Goal: Information Seeking & Learning: Learn about a topic

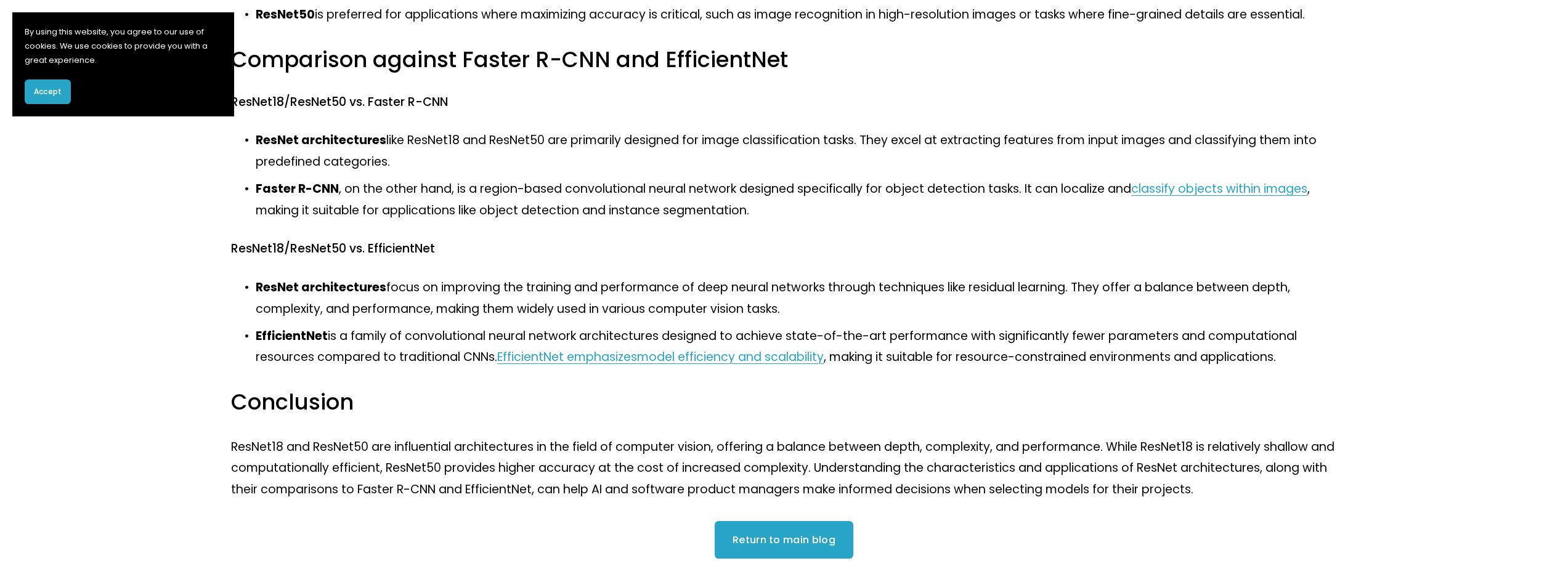
scroll to position [986, 0]
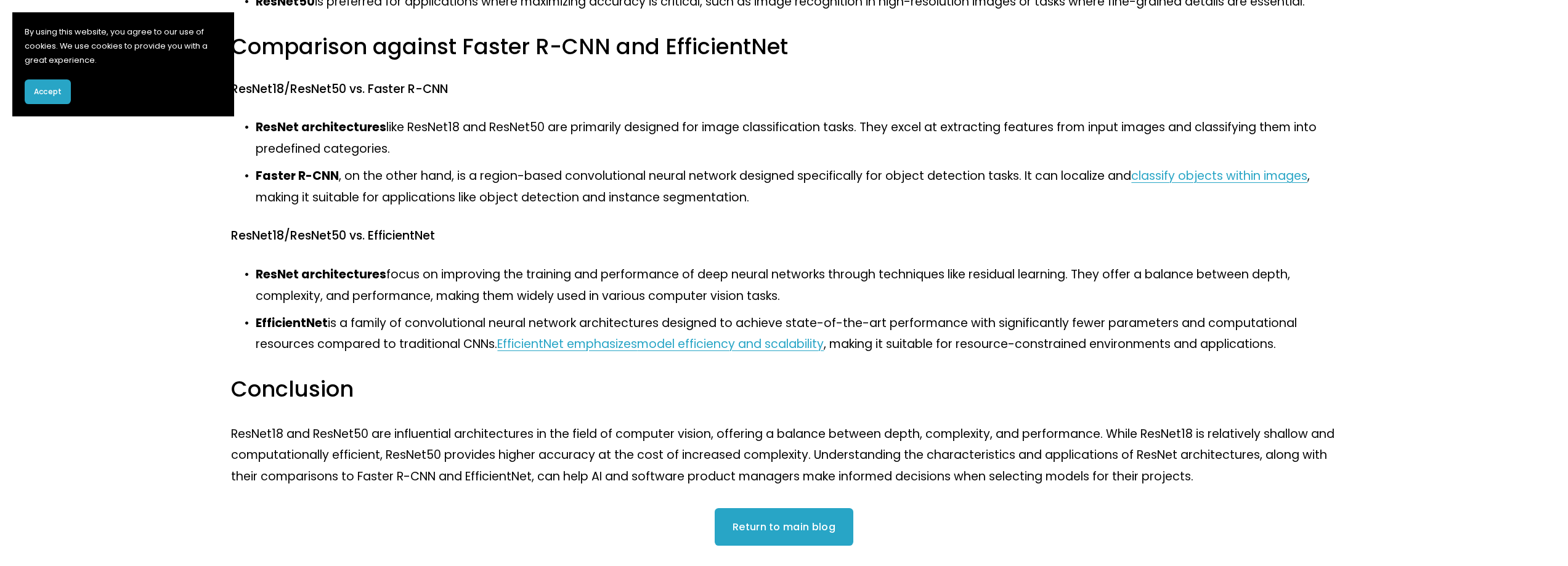
click at [352, 392] on h3 "Conclusion" at bounding box center [784, 389] width 1105 height 29
click at [337, 393] on h3 "Conclusion" at bounding box center [784, 389] width 1105 height 29
click at [337, 392] on h3 "Conclusion" at bounding box center [784, 389] width 1105 height 29
click at [337, 391] on h3 "Conclusion" at bounding box center [784, 389] width 1105 height 29
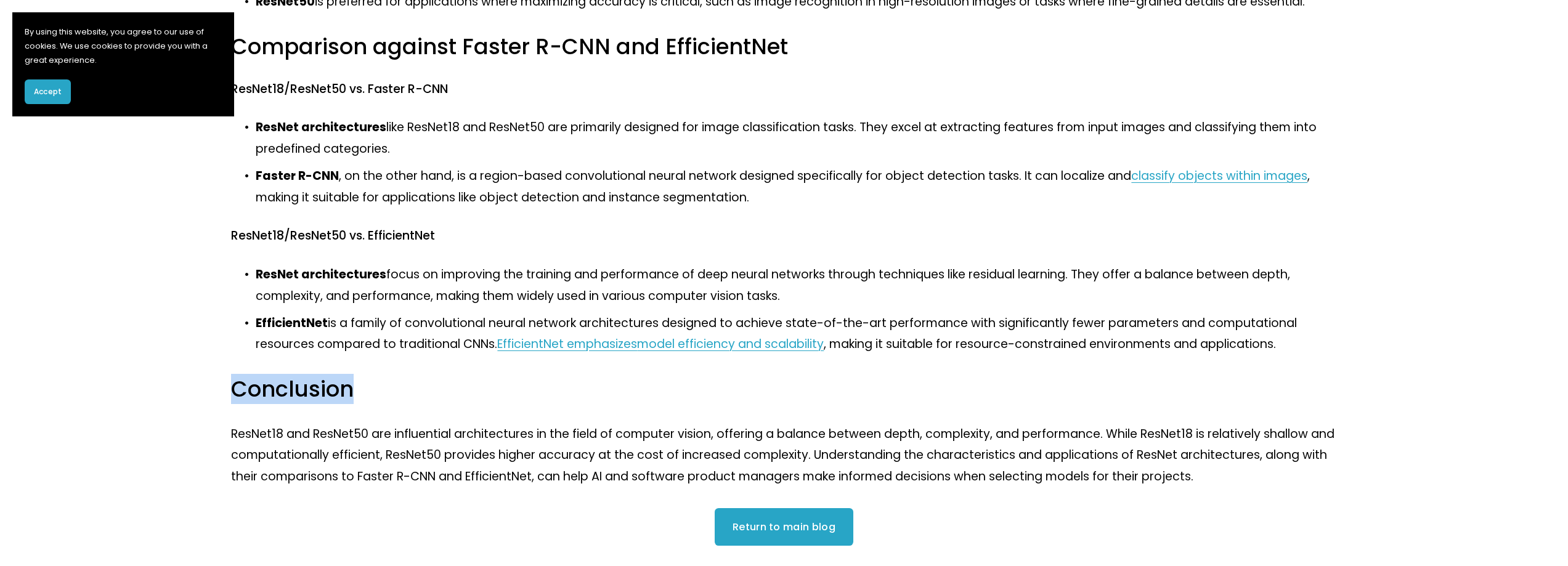
click at [337, 392] on h3 "Conclusion" at bounding box center [784, 389] width 1105 height 29
click at [368, 341] on p "EfficientNet is a family of convolutional neural network architectures designed…" at bounding box center [796, 334] width 1080 height 43
click at [378, 325] on p "EfficientNet is a family of convolutional neural network architectures designed…" at bounding box center [796, 334] width 1080 height 43
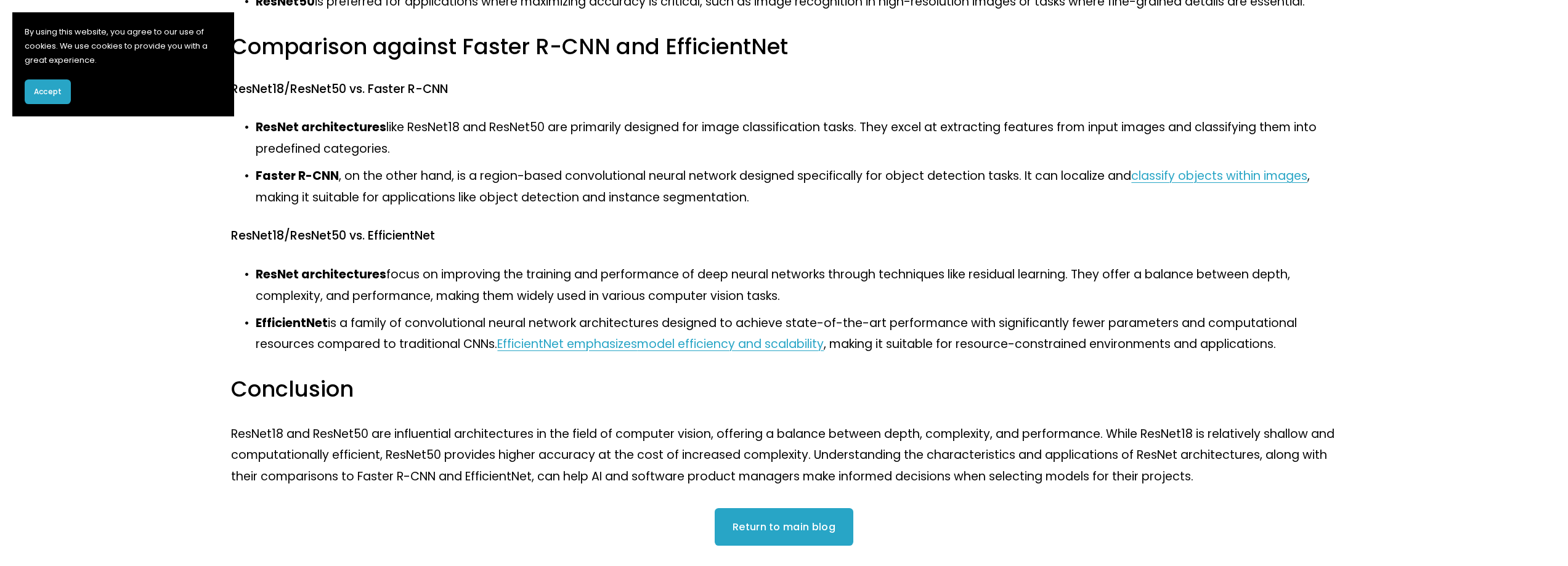
click at [365, 352] on p "EfficientNet is a family of convolutional neural network architectures designed…" at bounding box center [796, 334] width 1080 height 43
